Goal: Navigation & Orientation: Find specific page/section

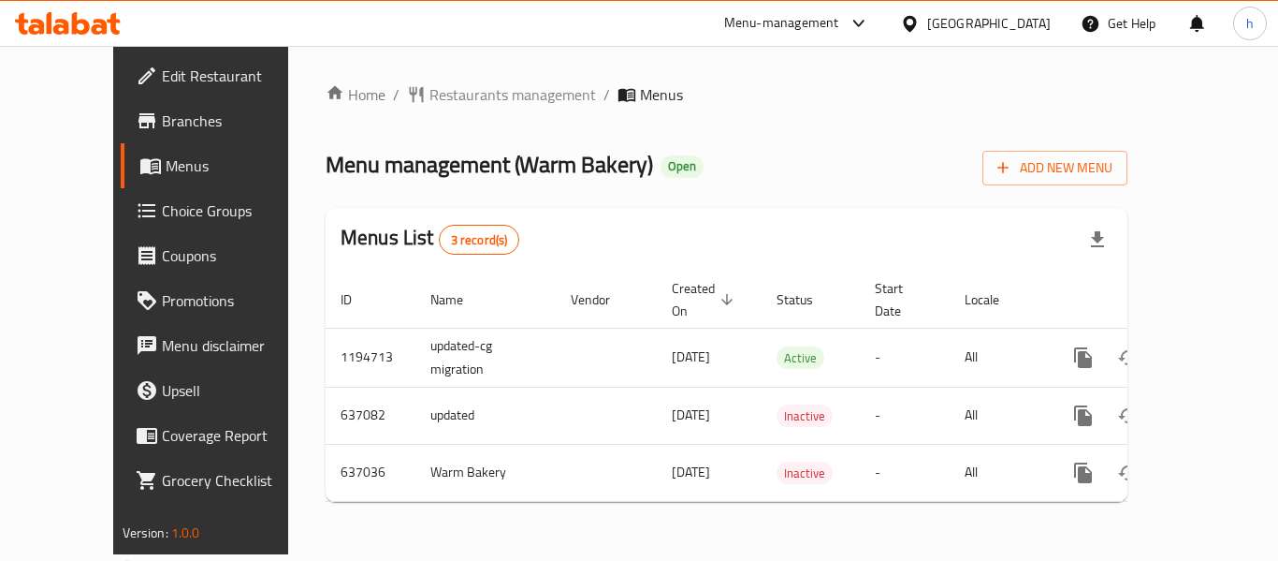
click at [818, 25] on div "Menu-management" at bounding box center [781, 23] width 115 height 22
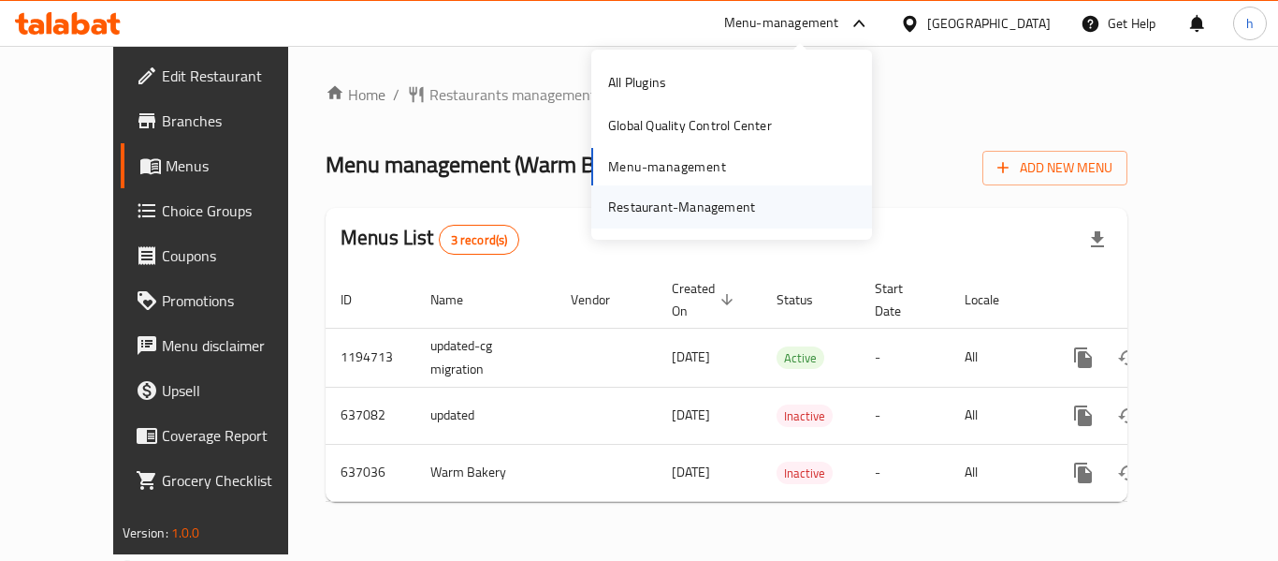
click at [712, 207] on div "Restaurant-Management" at bounding box center [681, 207] width 147 height 21
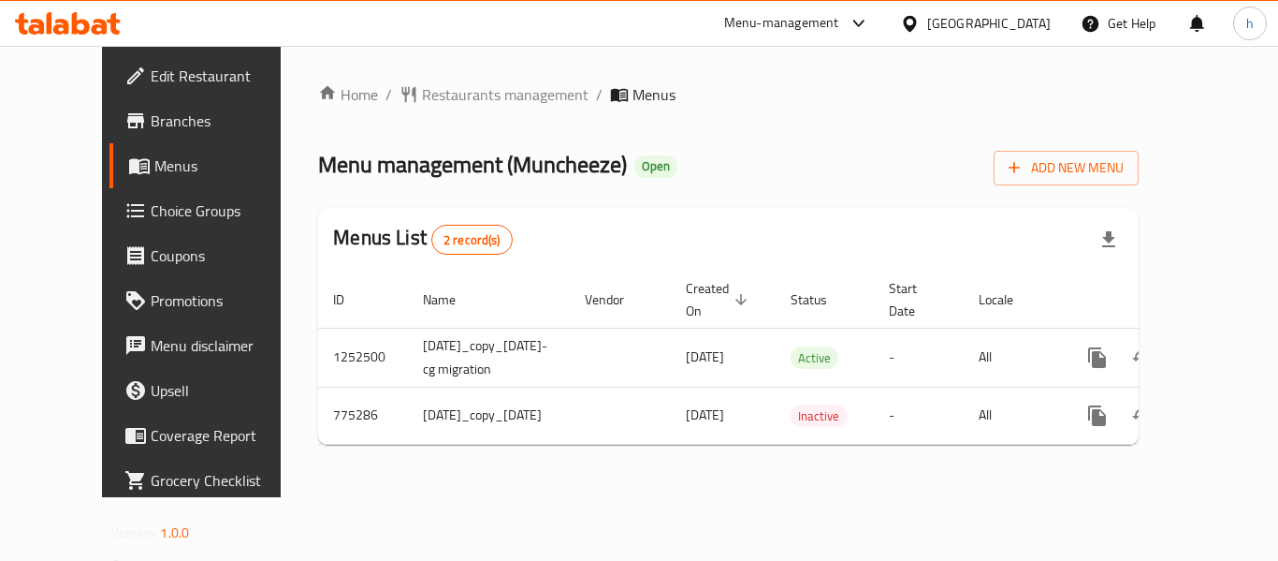
click at [749, 24] on div "Menu-management" at bounding box center [781, 23] width 115 height 22
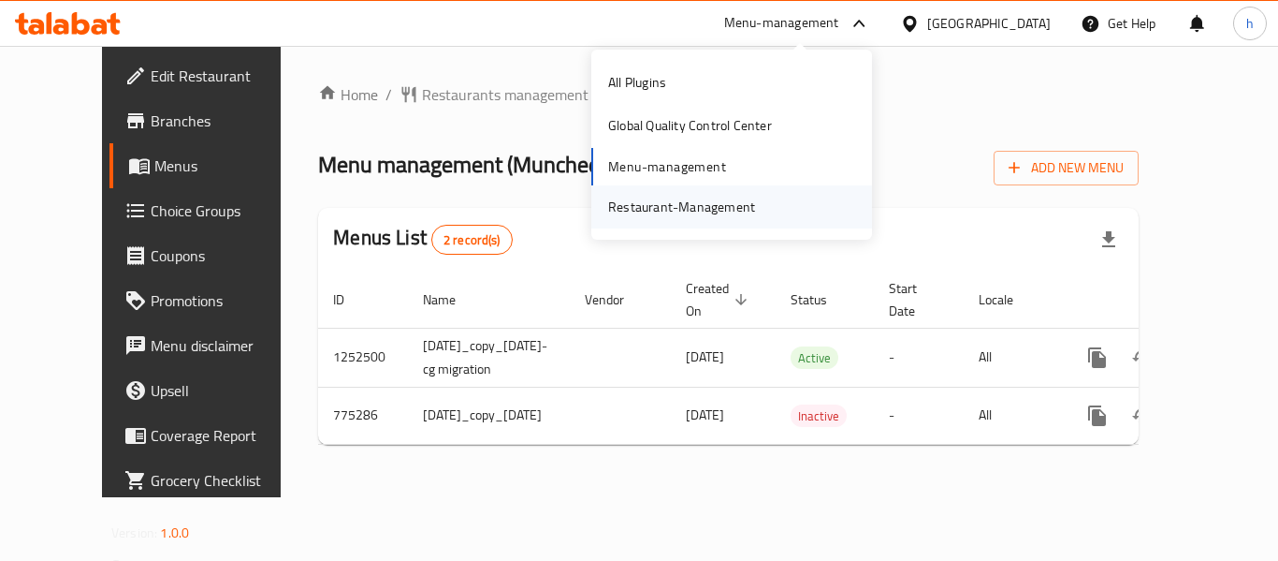
click at [693, 202] on div "Restaurant-Management" at bounding box center [681, 207] width 147 height 21
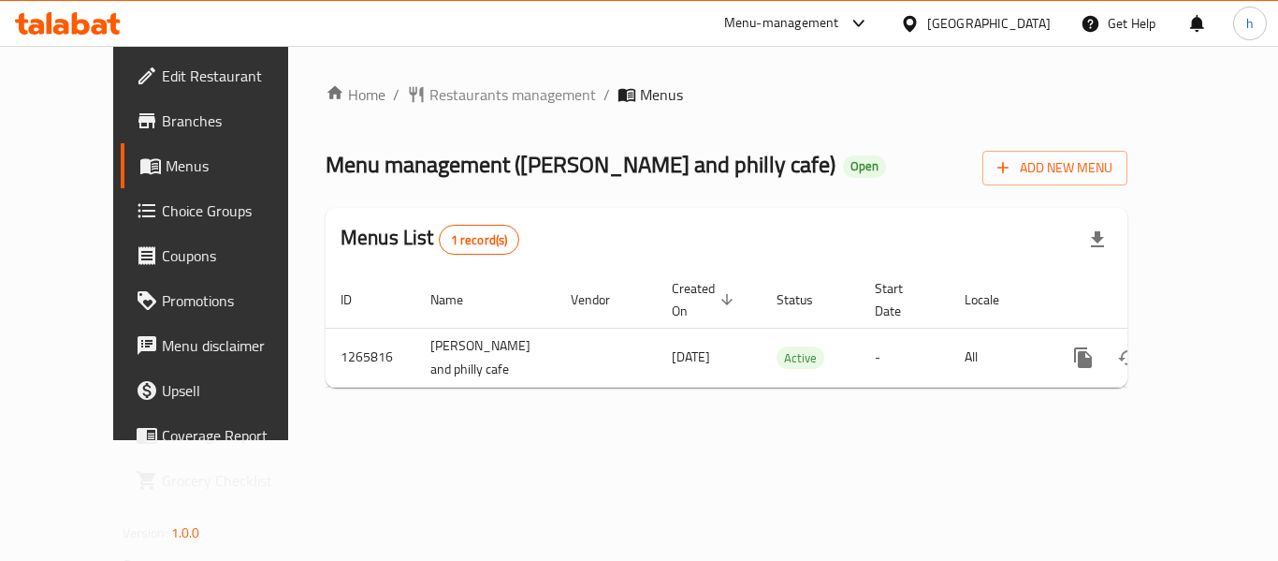
click at [793, 22] on div "Menu-management" at bounding box center [781, 23] width 115 height 22
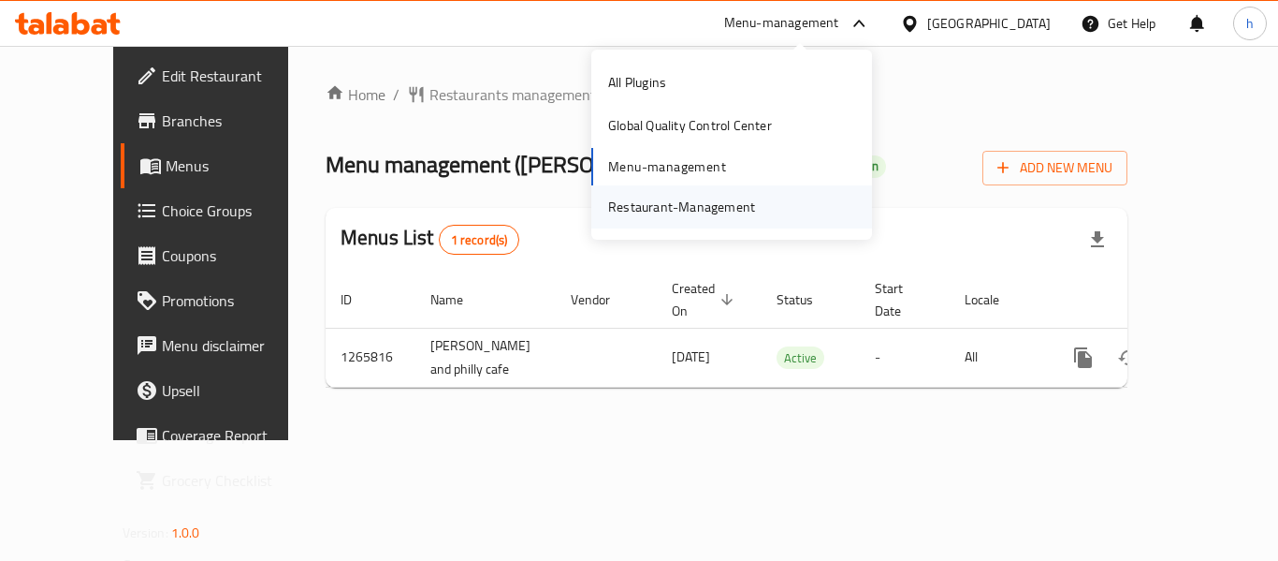
click at [719, 203] on div "Restaurant-Management" at bounding box center [681, 207] width 147 height 21
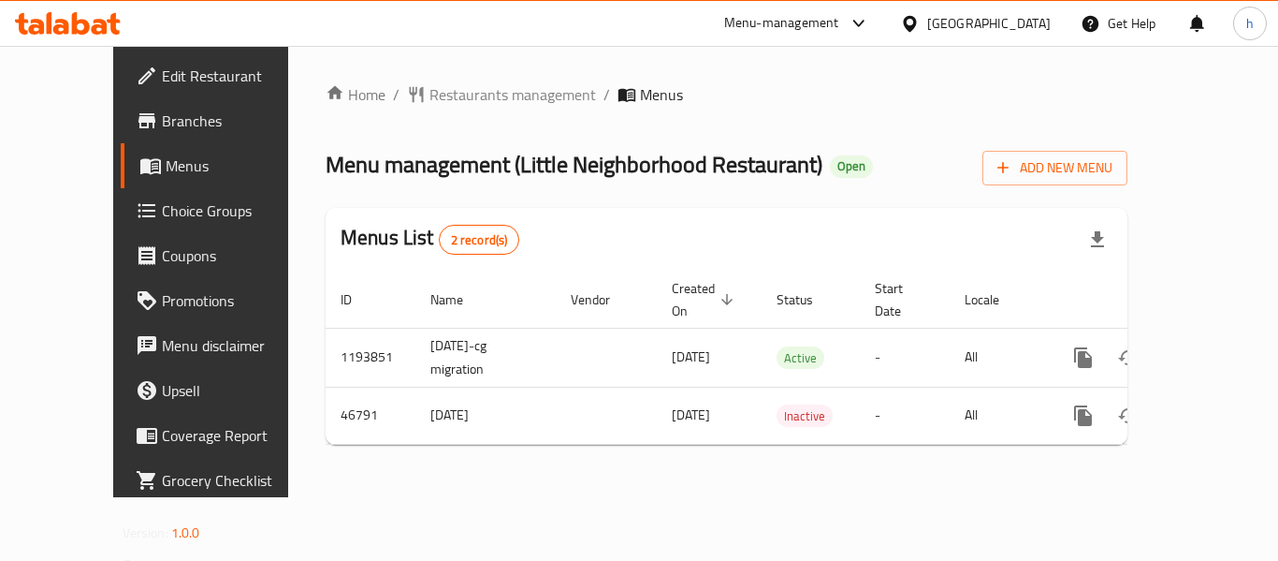
click at [808, 22] on div "Menu-management" at bounding box center [781, 23] width 115 height 22
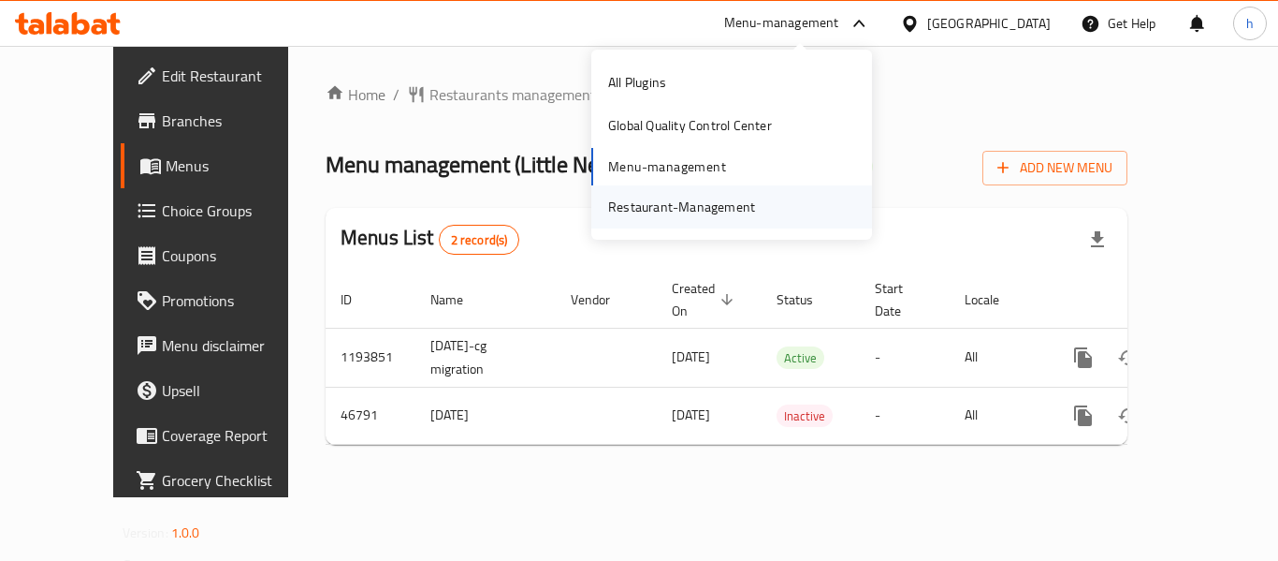
click at [701, 194] on div "Restaurant-Management" at bounding box center [681, 206] width 177 height 43
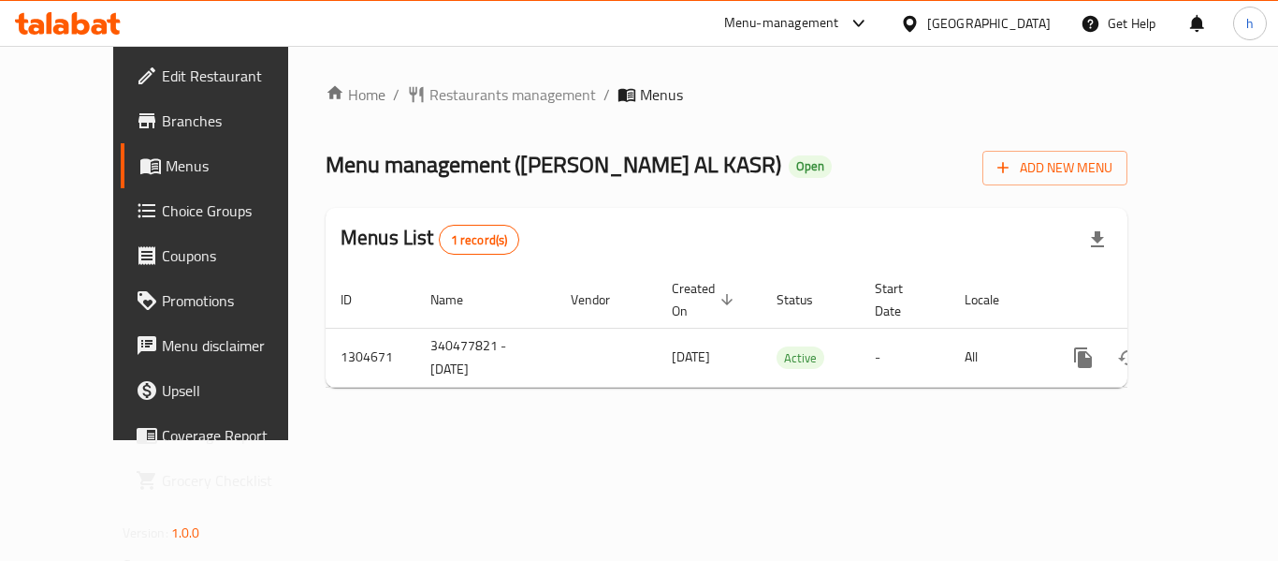
click at [839, 27] on div "Menu-management" at bounding box center [781, 23] width 115 height 22
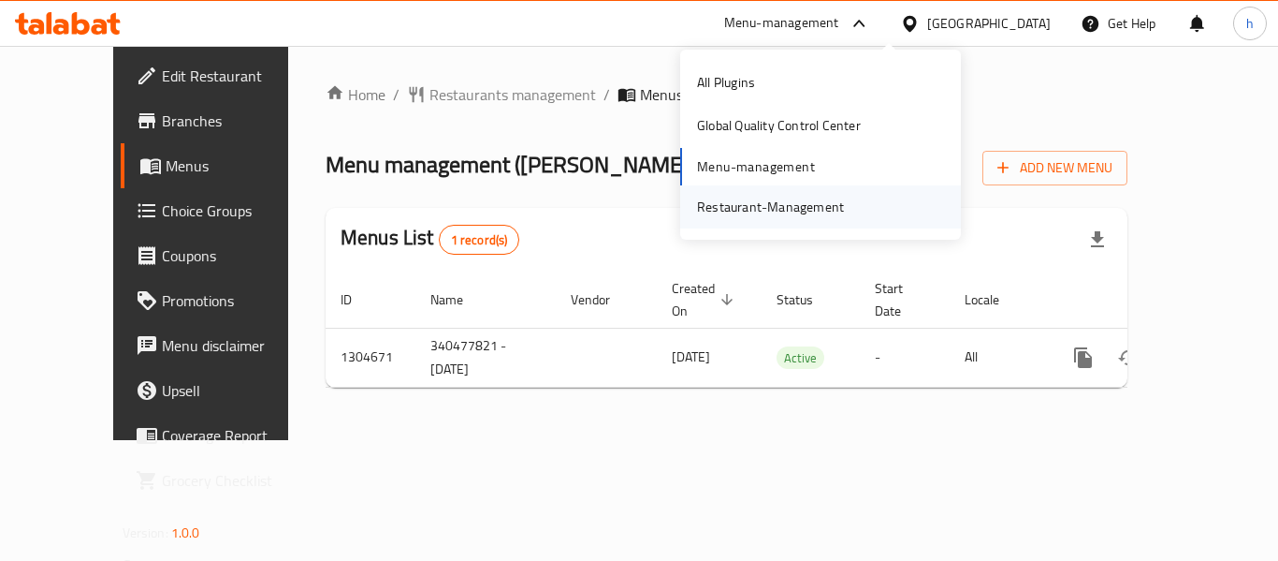
click at [789, 206] on div "Restaurant-Management" at bounding box center [770, 207] width 147 height 21
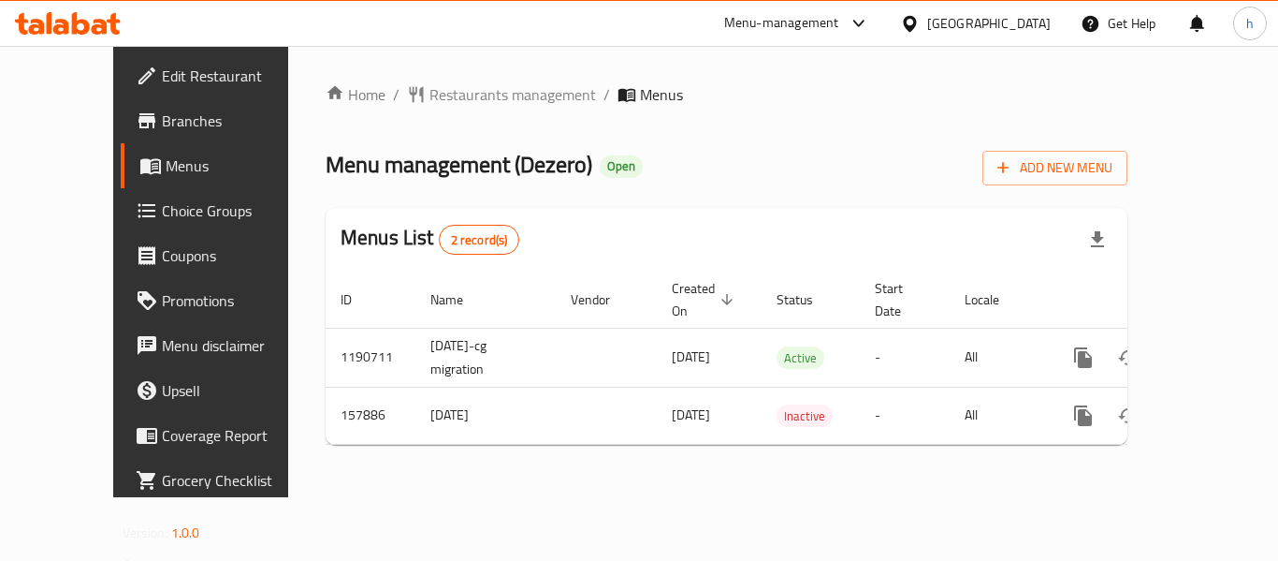
click at [166, 176] on span "Menus" at bounding box center [239, 165] width 146 height 22
click at [839, 19] on div "Menu-management" at bounding box center [781, 23] width 115 height 22
click at [743, 207] on div "Restaurant-Management" at bounding box center [764, 207] width 147 height 21
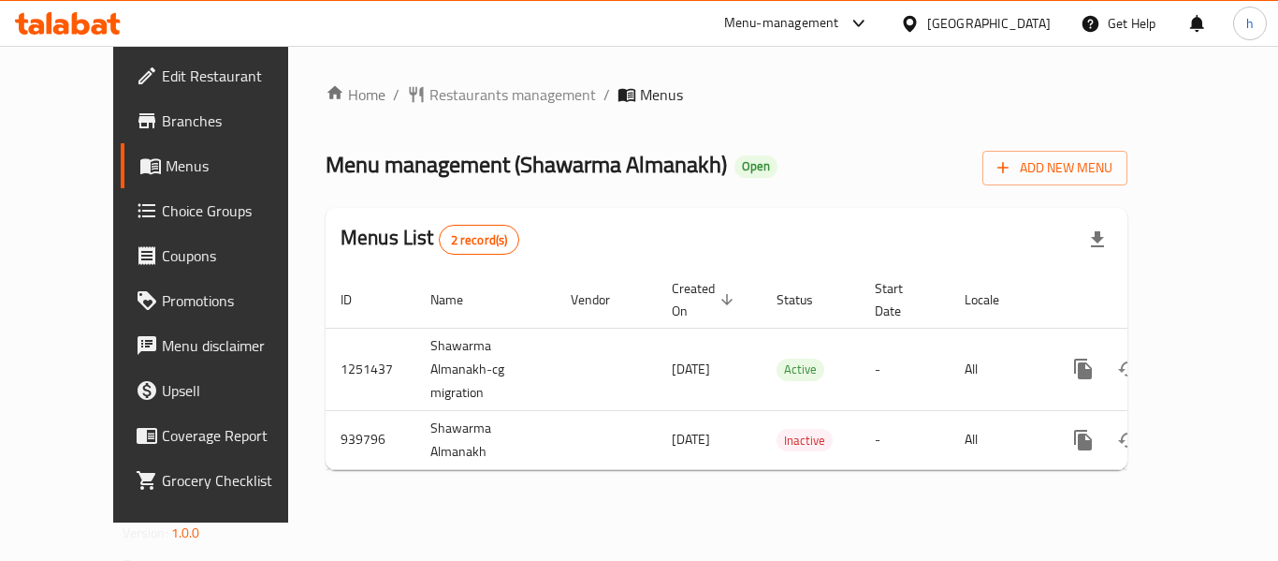
drag, startPoint x: 102, startPoint y: 176, endPoint x: 430, endPoint y: 274, distance: 342.9
click at [166, 176] on span "Menus" at bounding box center [239, 165] width 146 height 22
click at [839, 22] on div "Menu-management" at bounding box center [781, 23] width 115 height 22
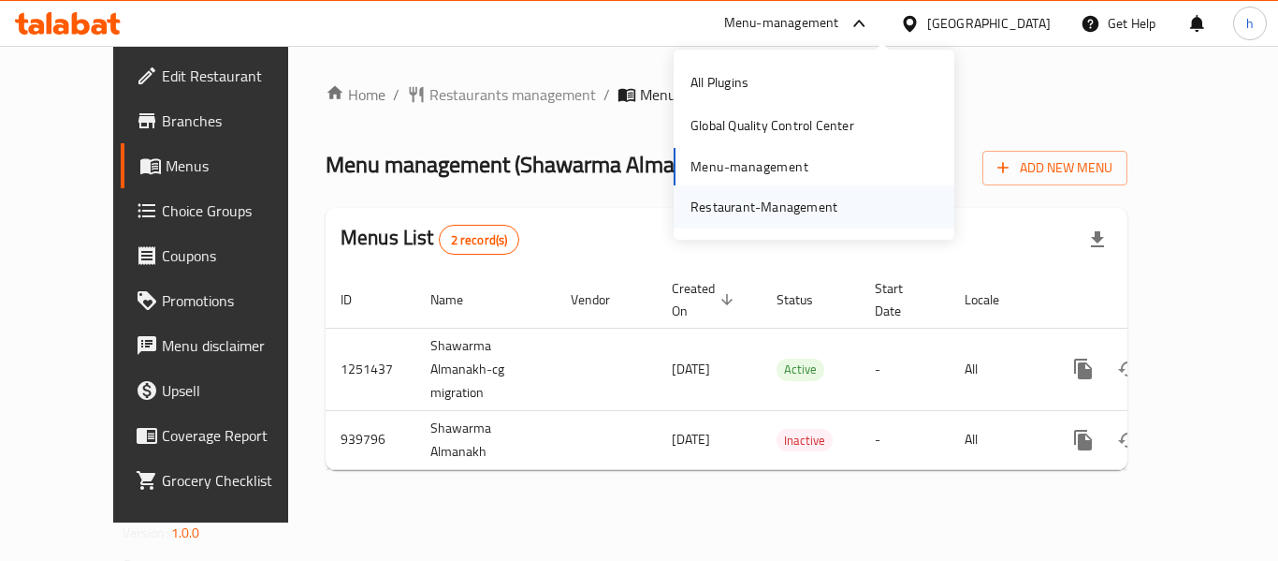
click at [785, 210] on div "Restaurant-Management" at bounding box center [764, 207] width 147 height 21
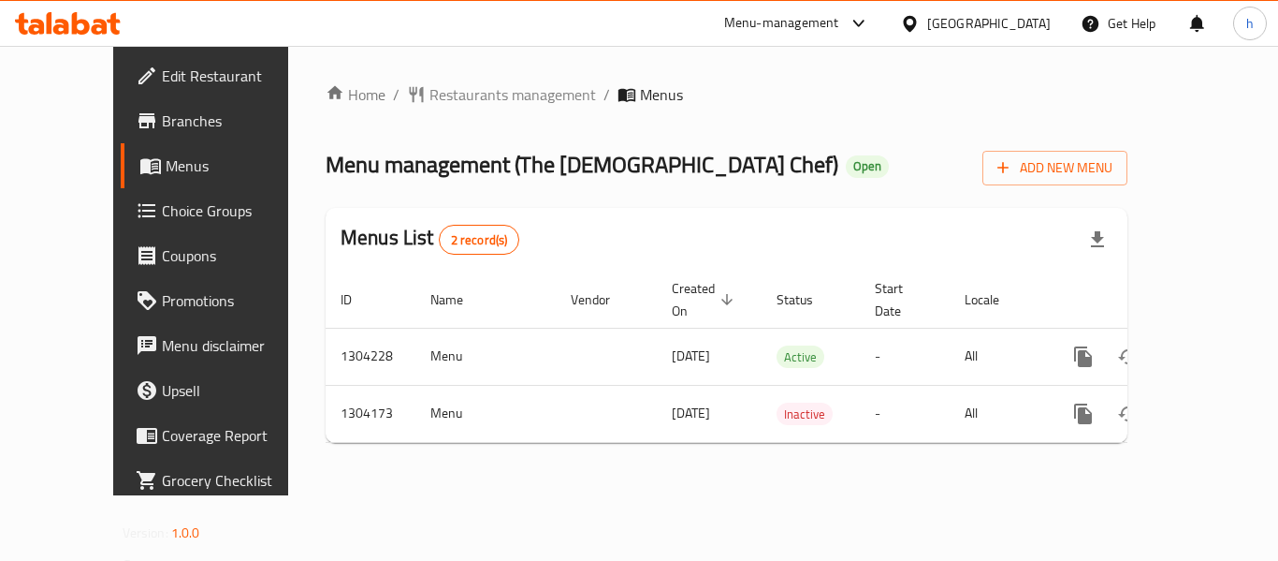
click at [805, 12] on div "Menu-management" at bounding box center [781, 23] width 115 height 22
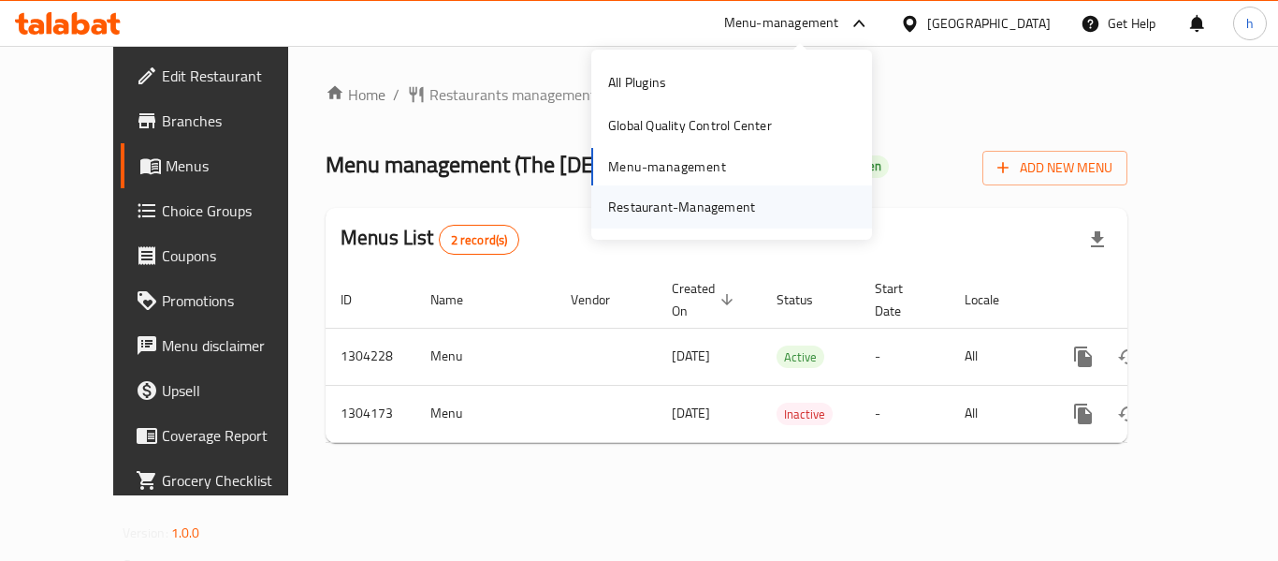
click at [678, 197] on div "Restaurant-Management" at bounding box center [681, 207] width 147 height 21
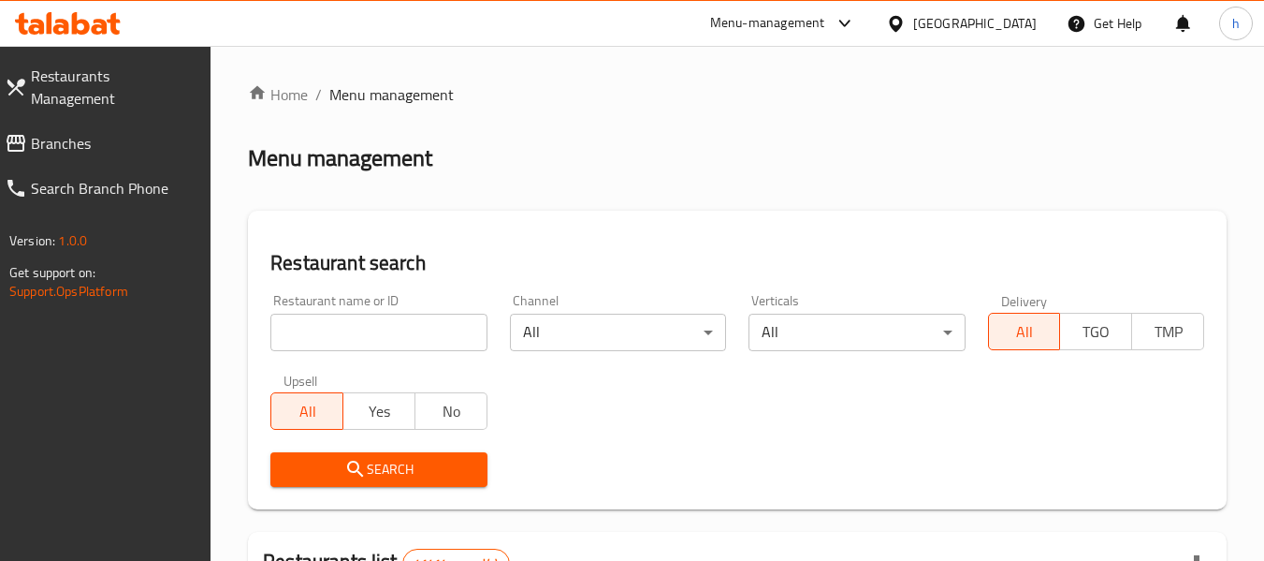
drag, startPoint x: 76, startPoint y: 125, endPoint x: 102, endPoint y: 125, distance: 26.2
click at [76, 132] on span "Branches" at bounding box center [114, 143] width 166 height 22
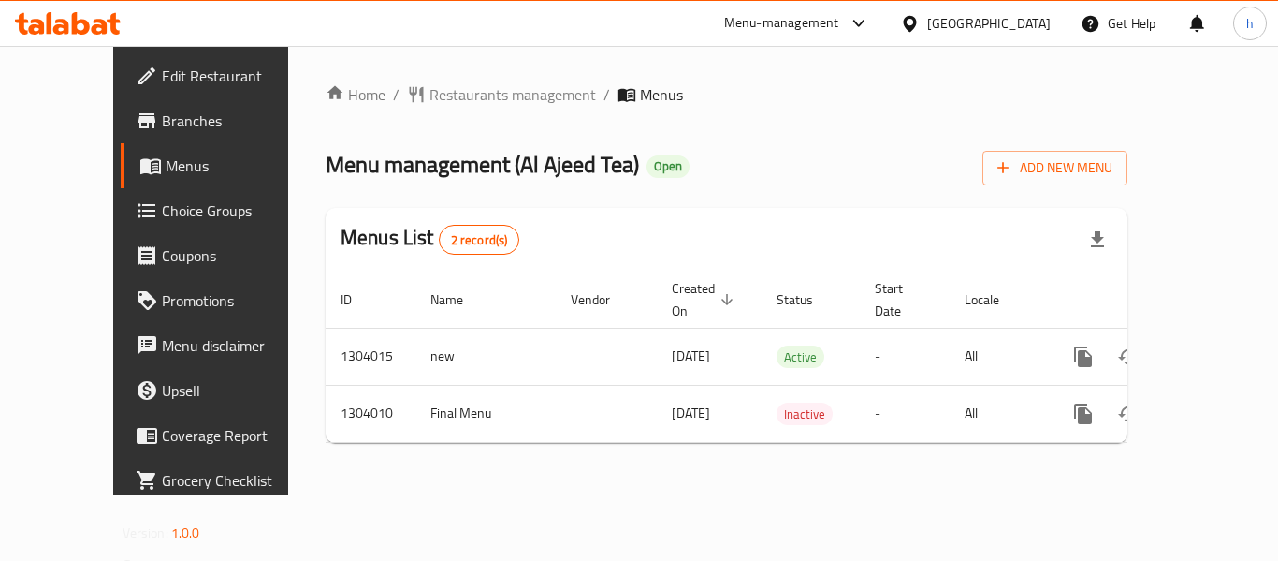
click at [839, 22] on div "Menu-management" at bounding box center [781, 23] width 115 height 22
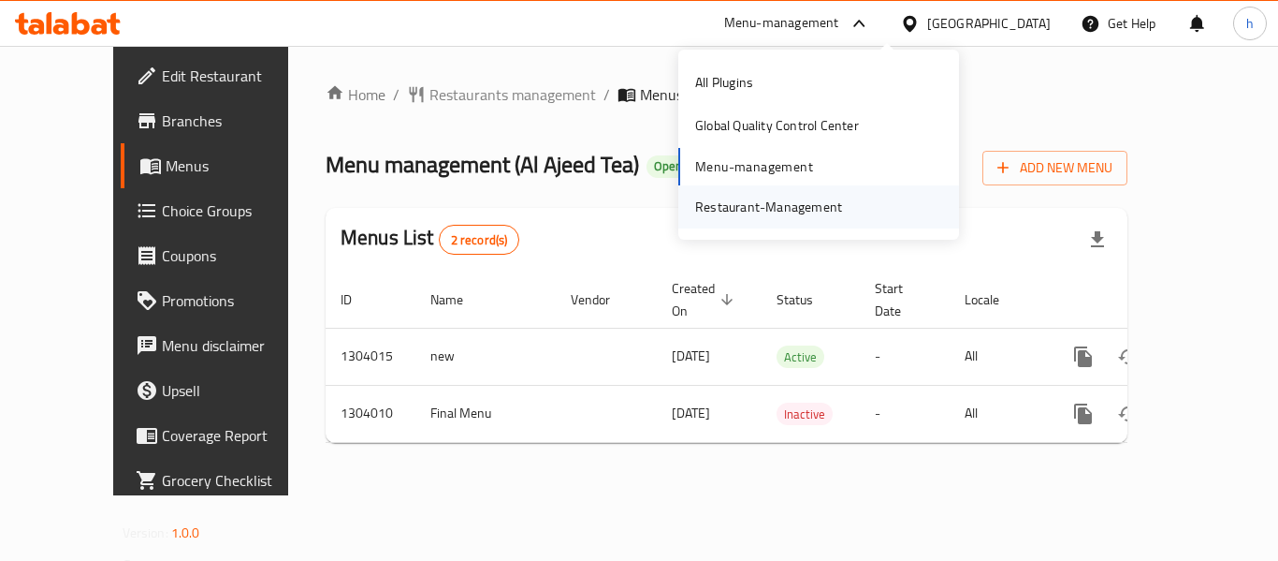
click at [842, 203] on div "Restaurant-Management" at bounding box center [768, 206] width 177 height 43
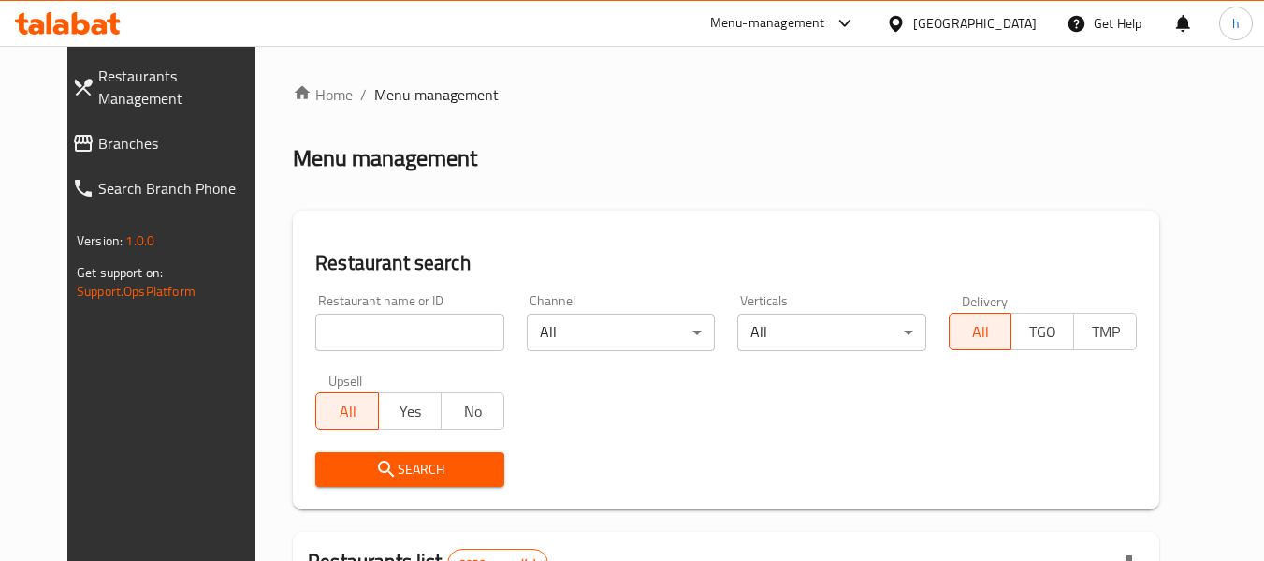
click at [98, 132] on span "Branches" at bounding box center [181, 143] width 166 height 22
